Goal: Navigation & Orientation: Find specific page/section

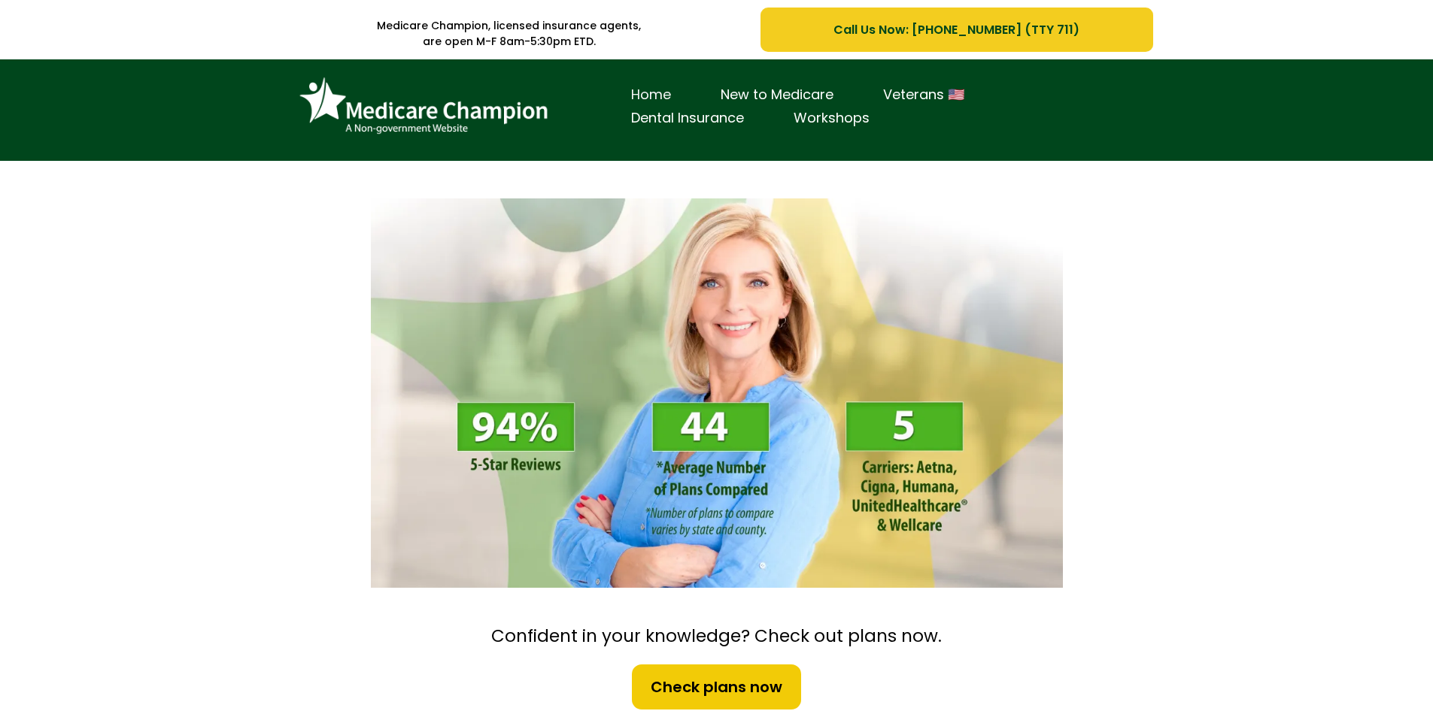
click at [648, 96] on link "Home" at bounding box center [650, 94] width 89 height 23
click at [812, 121] on link "Workshops" at bounding box center [832, 118] width 126 height 23
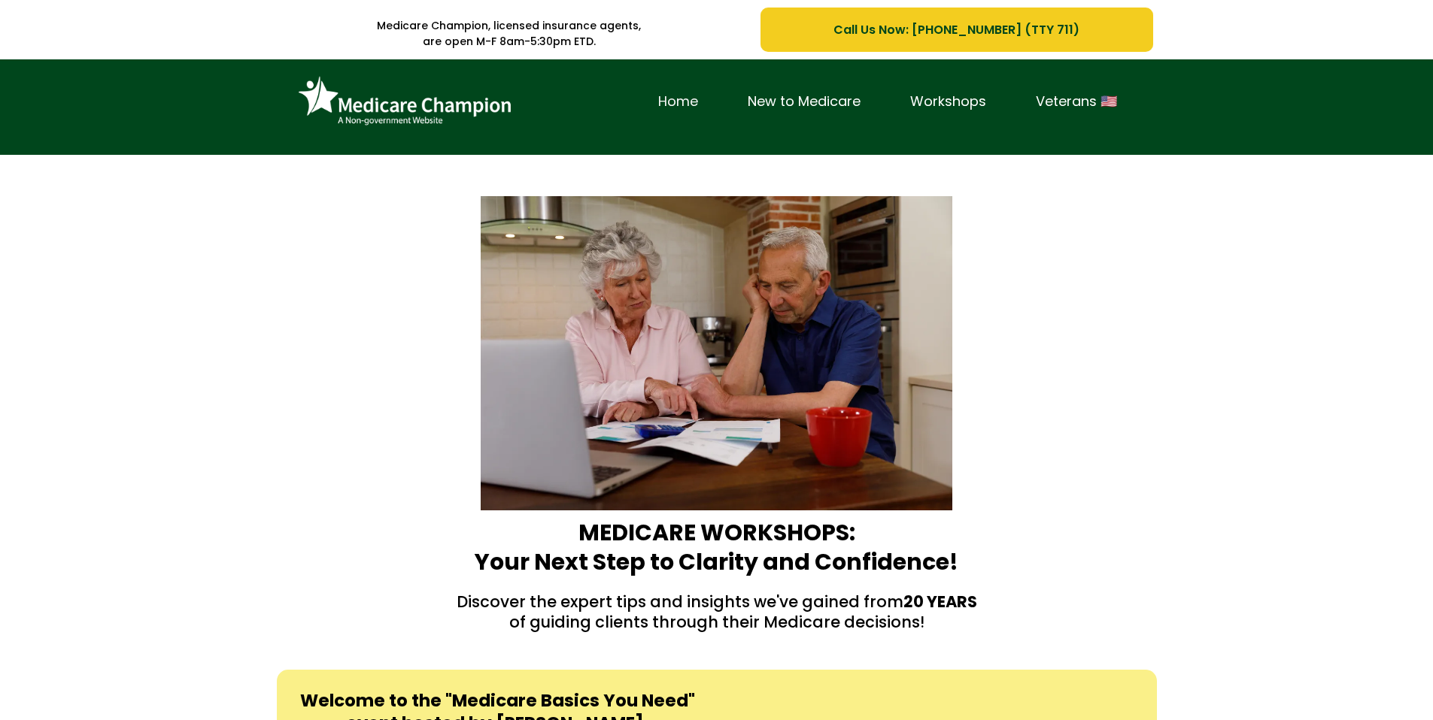
click at [671, 105] on link "Home" at bounding box center [677, 101] width 89 height 23
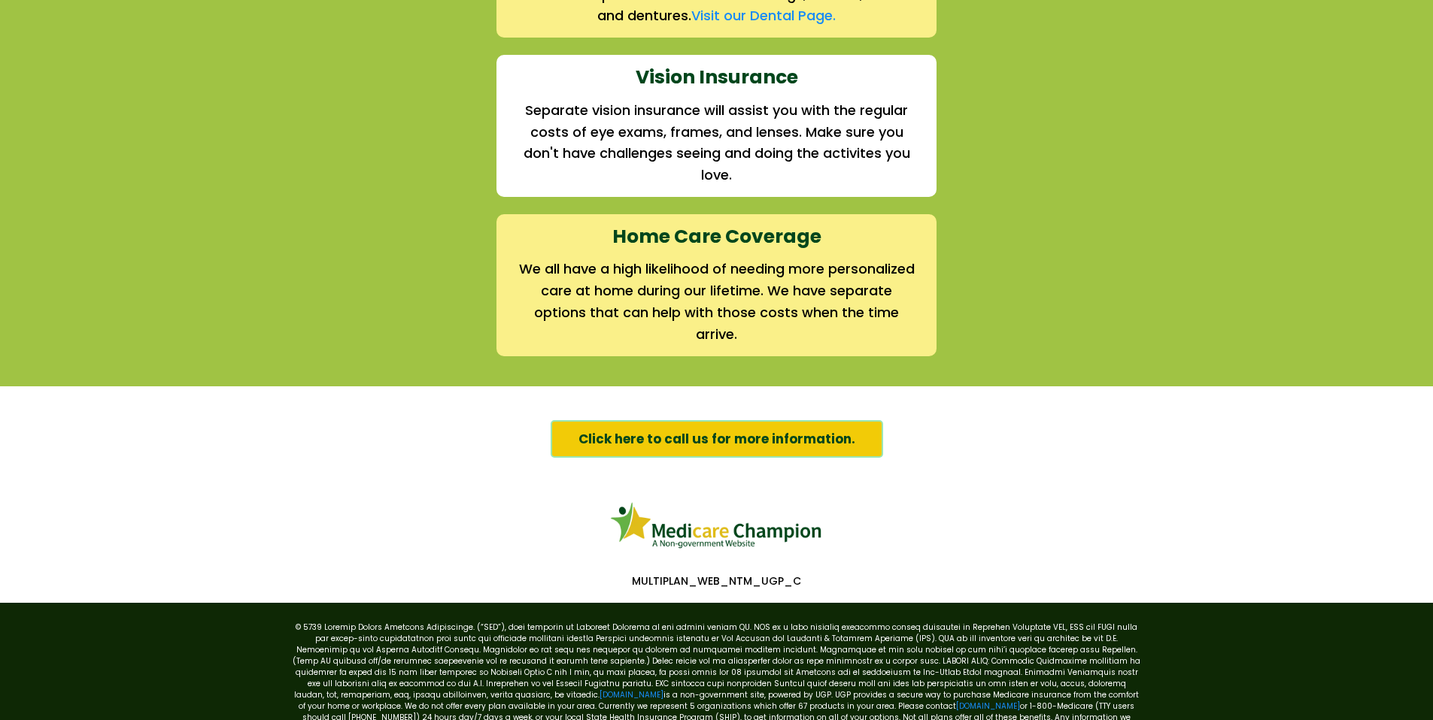
scroll to position [2182, 0]
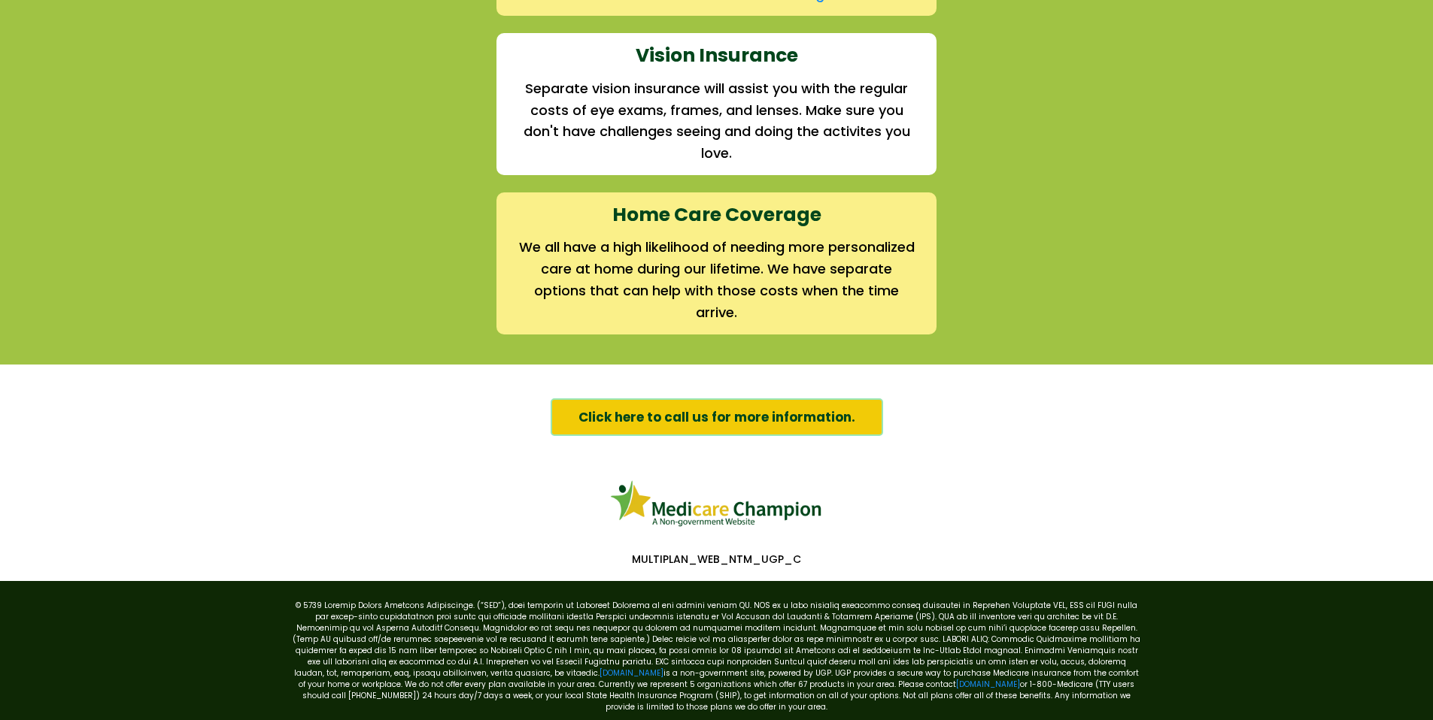
click at [721, 417] on span "Click here to call us for more information." at bounding box center [716, 418] width 277 height 20
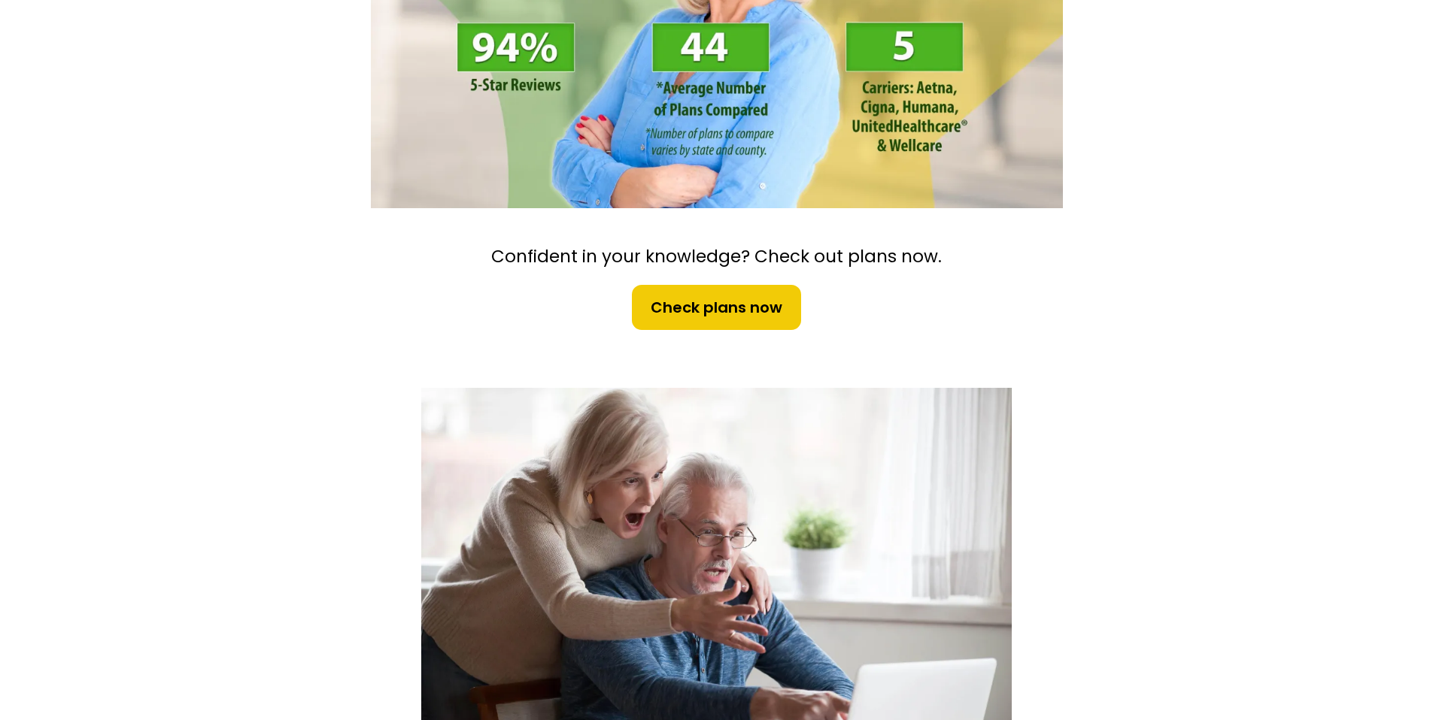
scroll to position [156, 0]
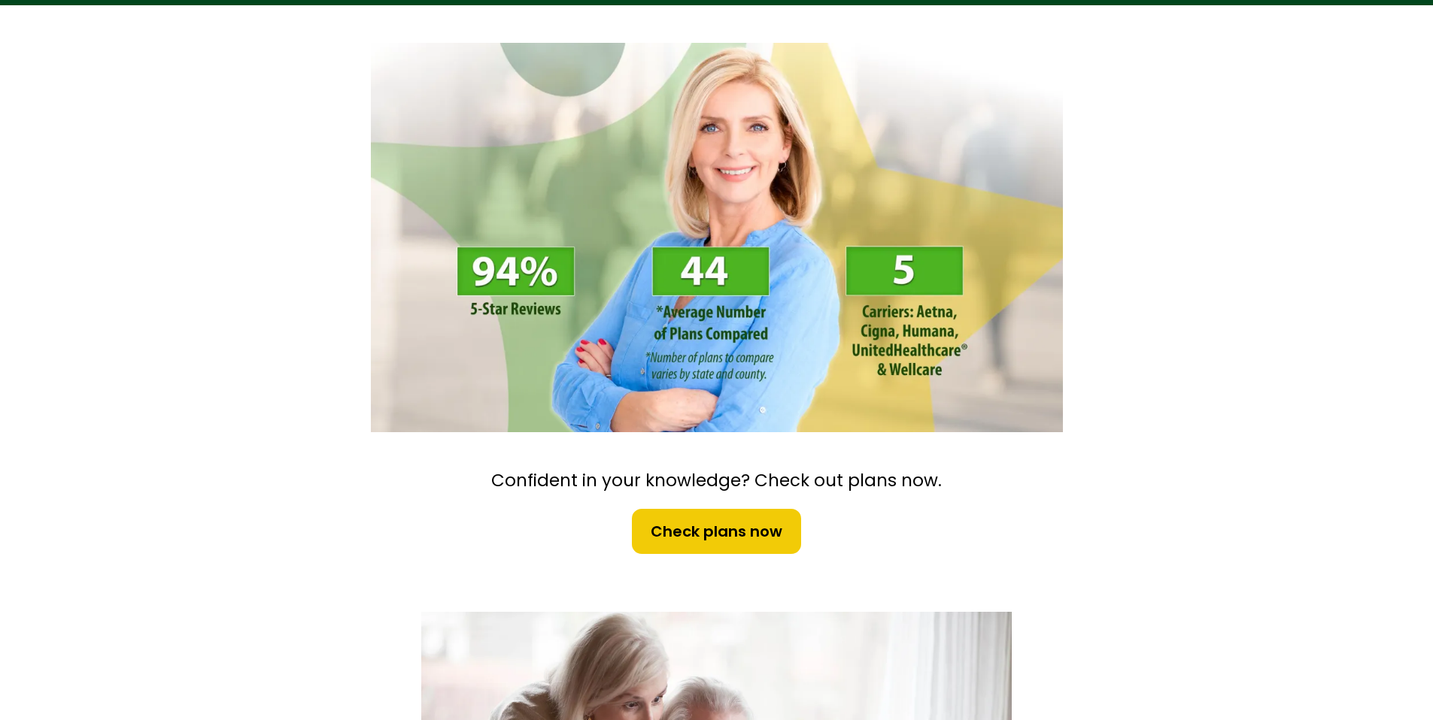
click at [762, 296] on img at bounding box center [717, 238] width 692 height 390
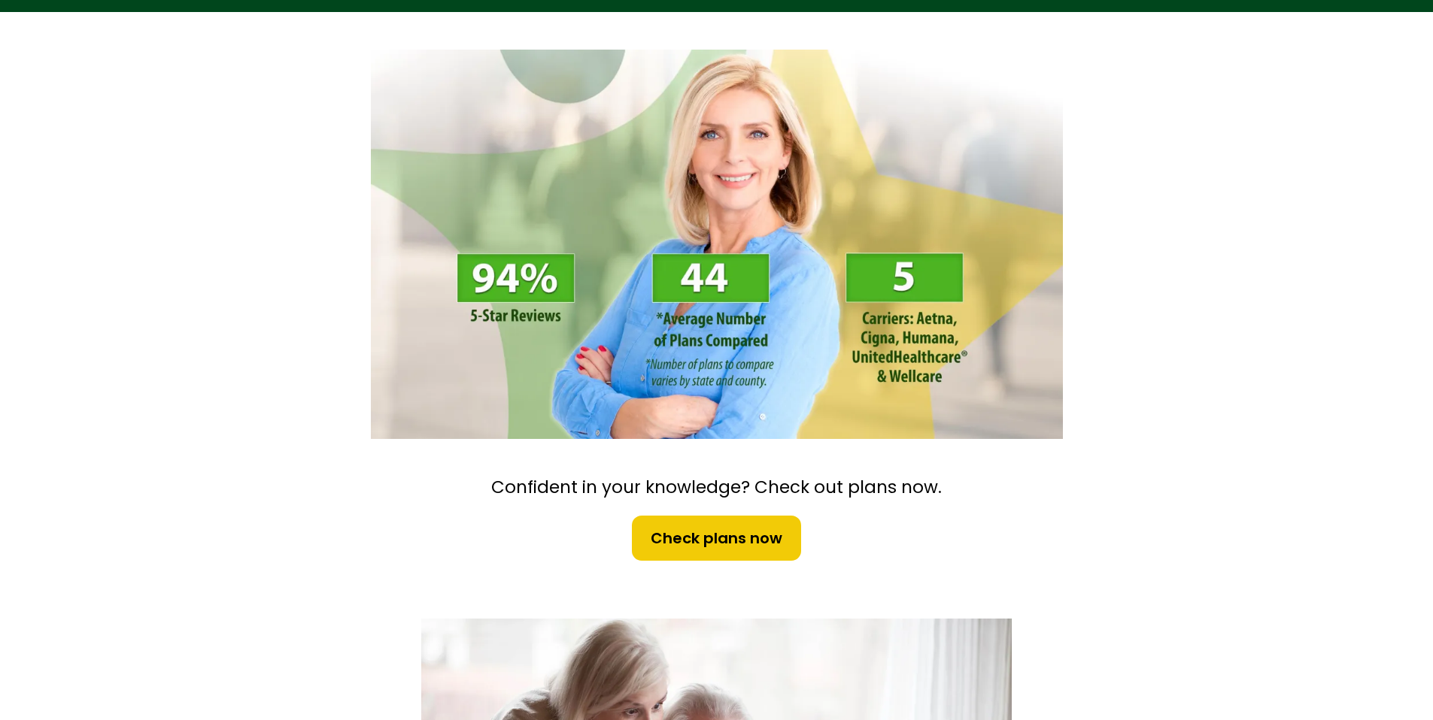
scroll to position [275, 0]
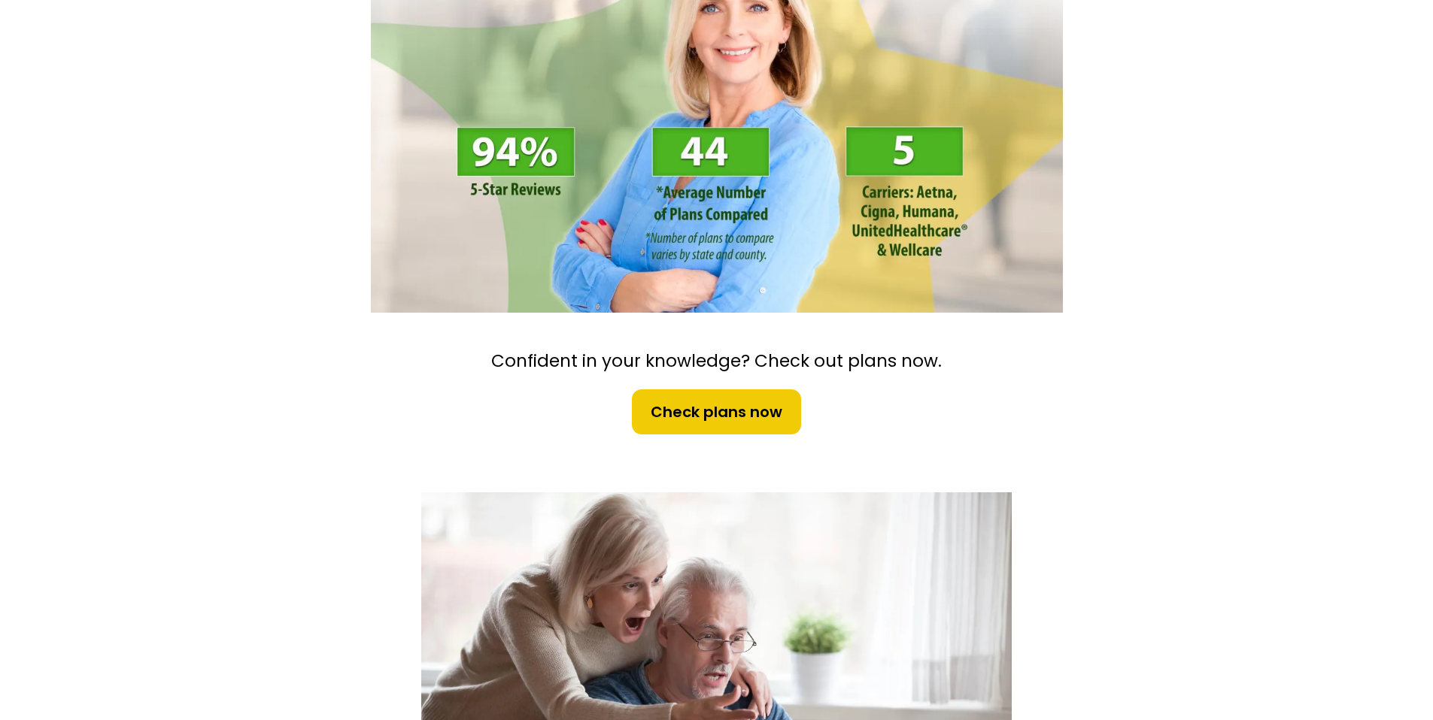
click at [737, 411] on span "Check plans now" at bounding box center [716, 412] width 132 height 23
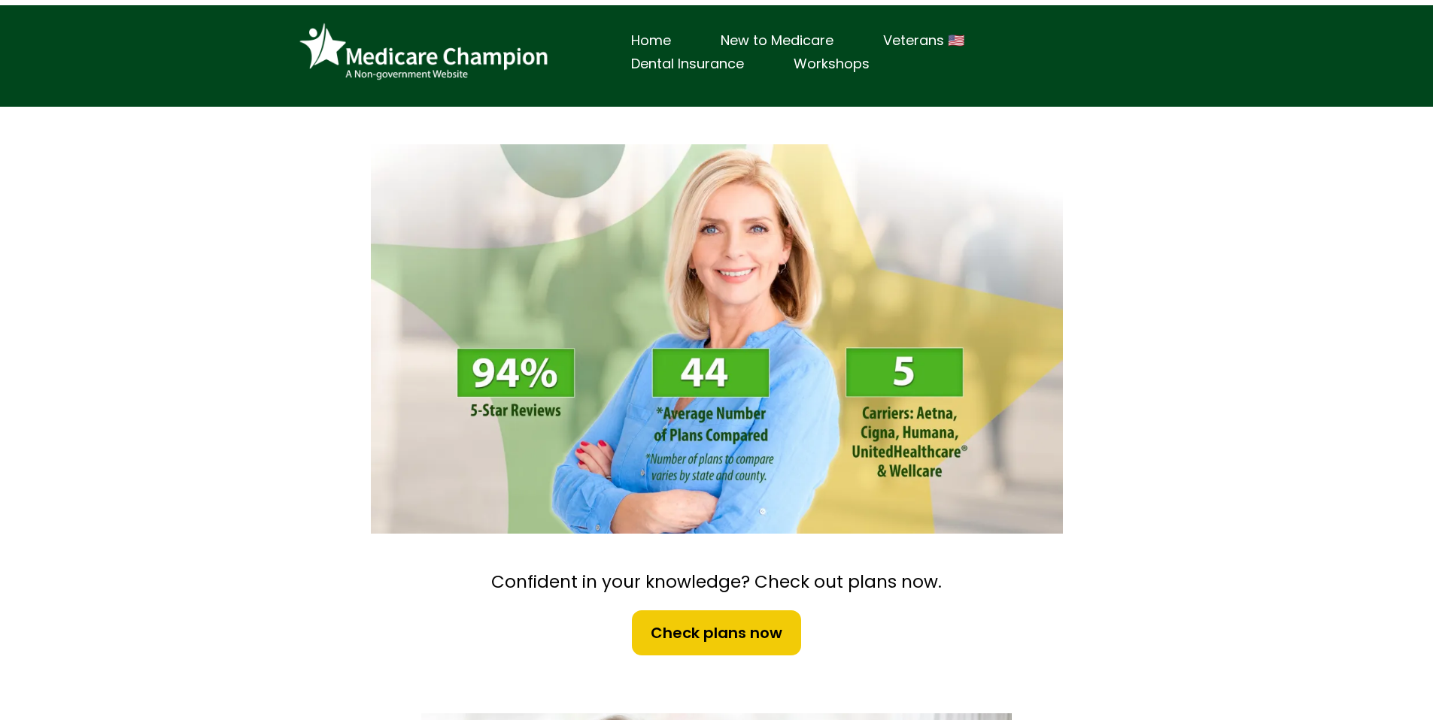
scroll to position [0, 0]
